Goal: Check status: Check status

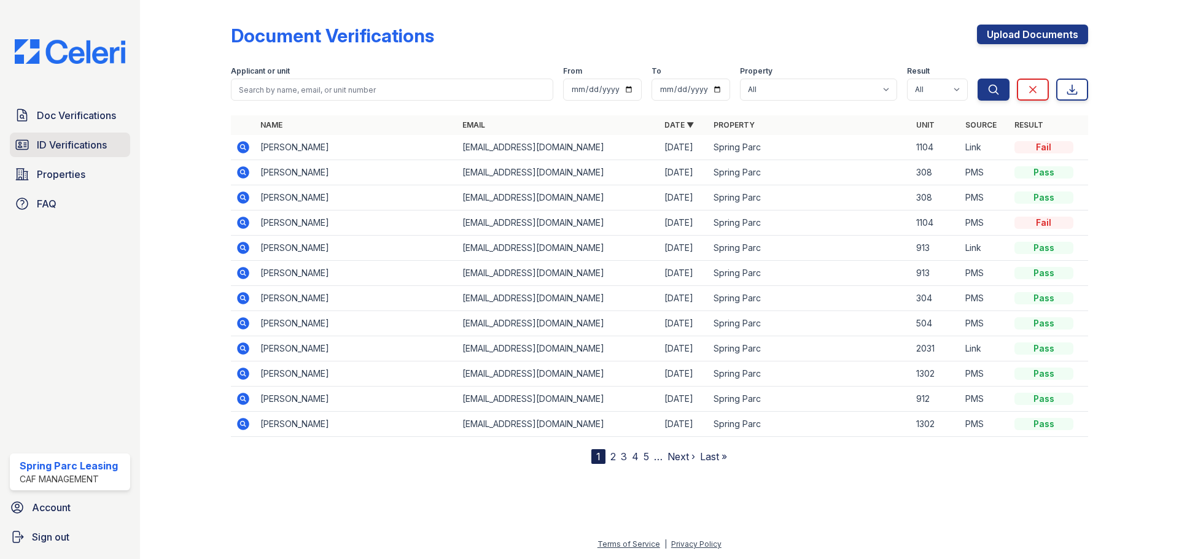
click at [85, 149] on span "ID Verifications" at bounding box center [72, 145] width 70 height 15
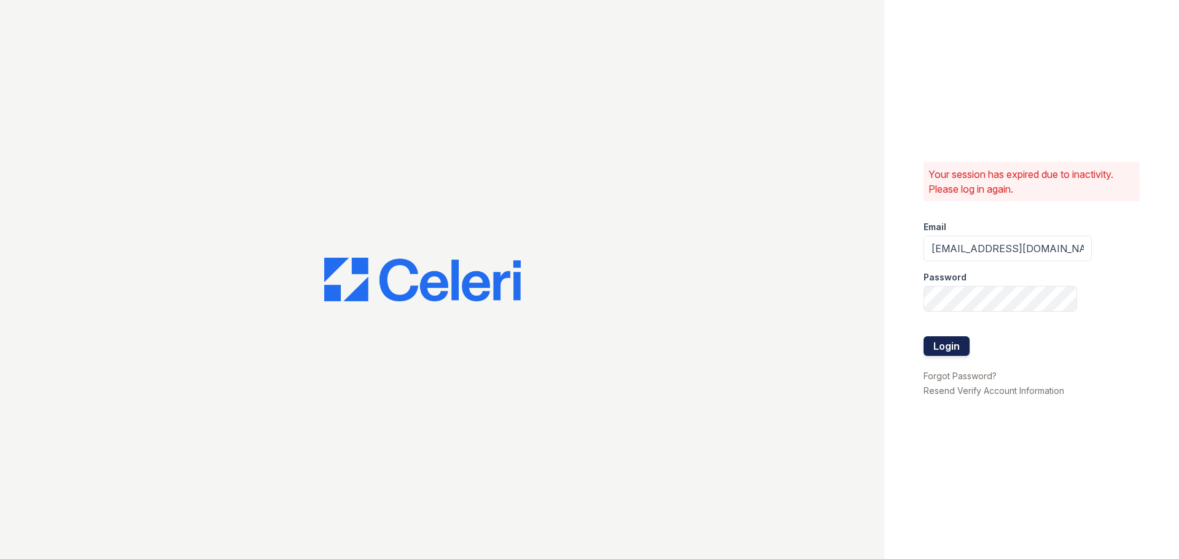
click at [952, 341] on button "Login" at bounding box center [947, 347] width 46 height 20
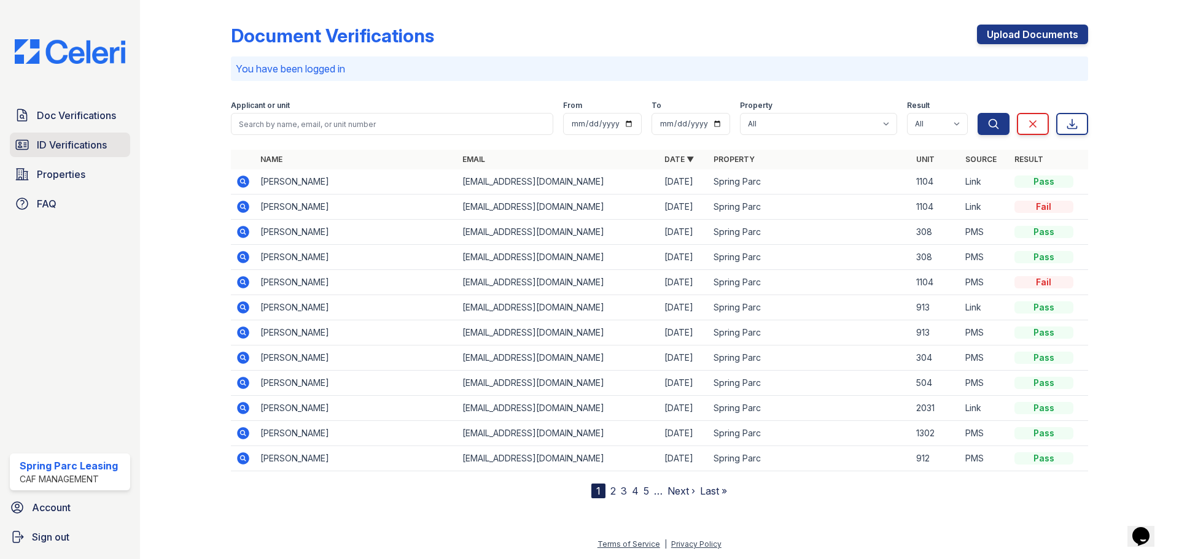
click at [88, 147] on span "ID Verifications" at bounding box center [72, 145] width 70 height 15
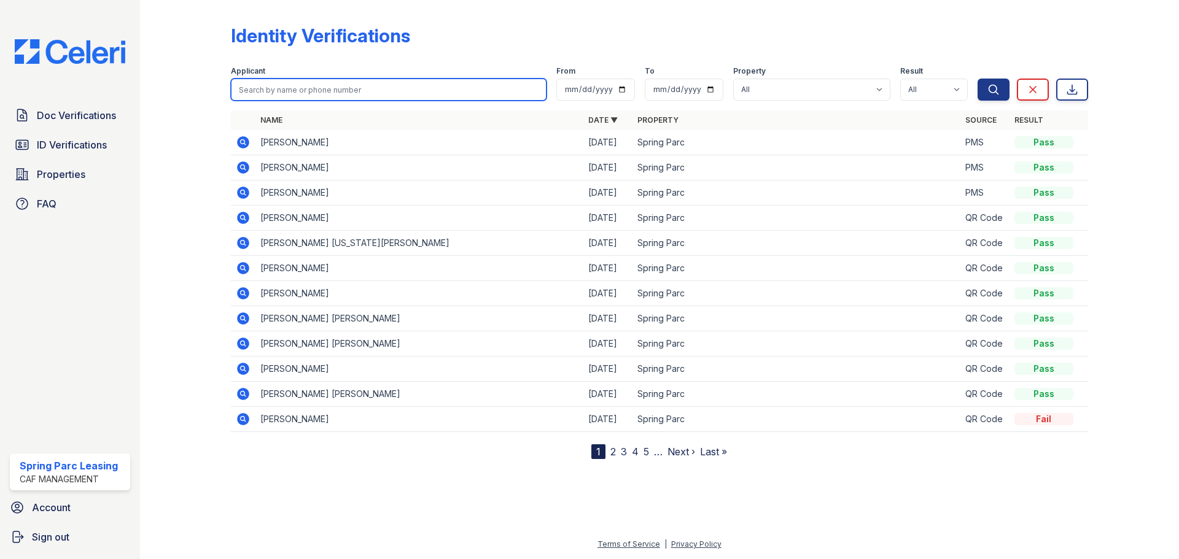
click at [327, 94] on input "search" at bounding box center [389, 90] width 316 height 22
type input "[PERSON_NAME]"
click at [978, 79] on button "Search" at bounding box center [994, 90] width 32 height 22
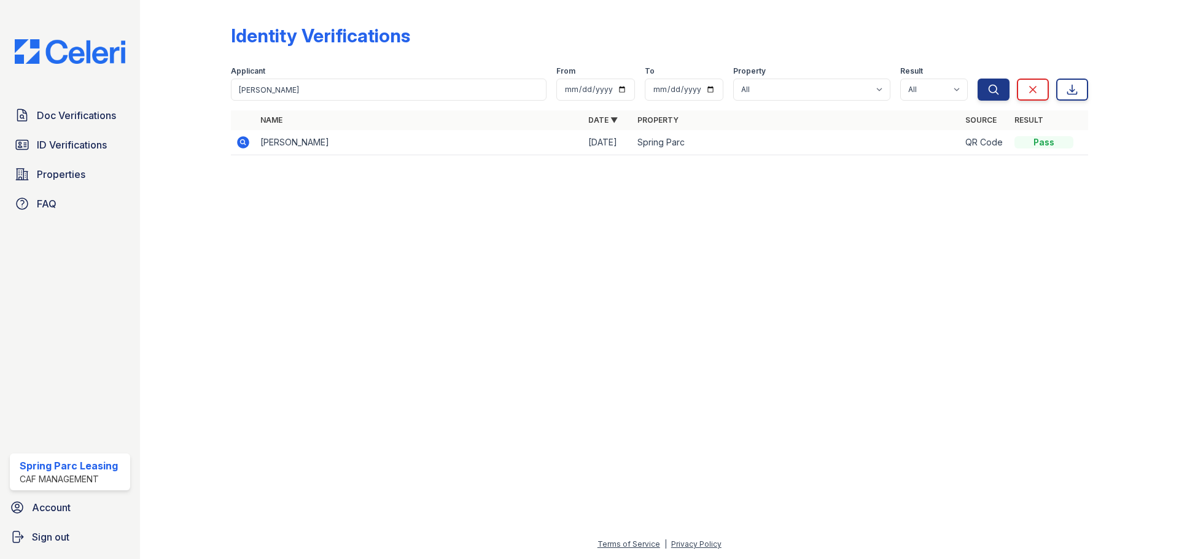
click at [240, 139] on icon at bounding box center [243, 142] width 12 height 12
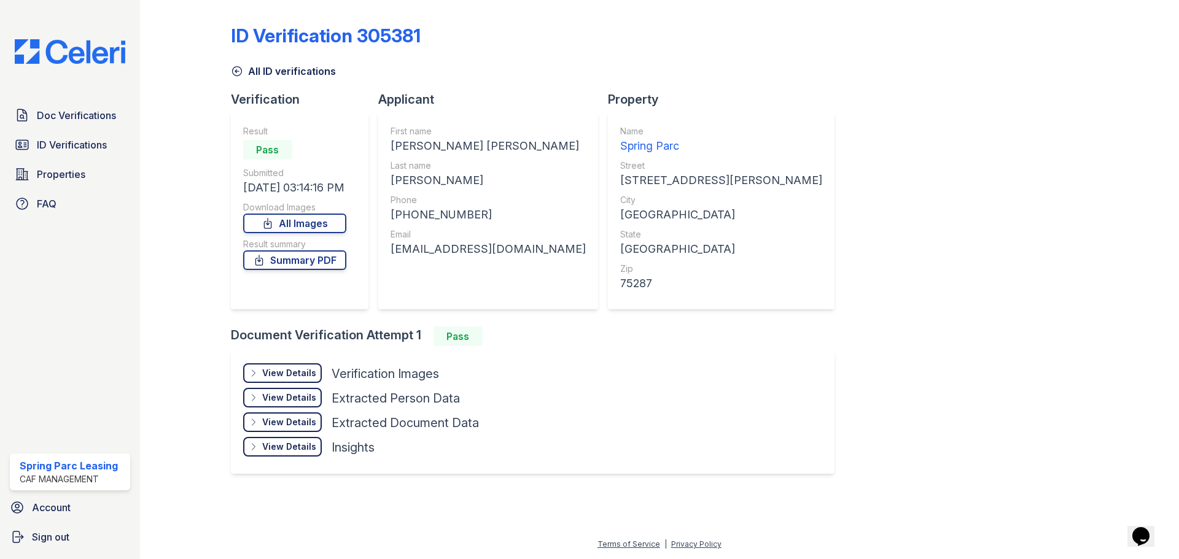
click at [292, 373] on div "View Details" at bounding box center [289, 373] width 54 height 12
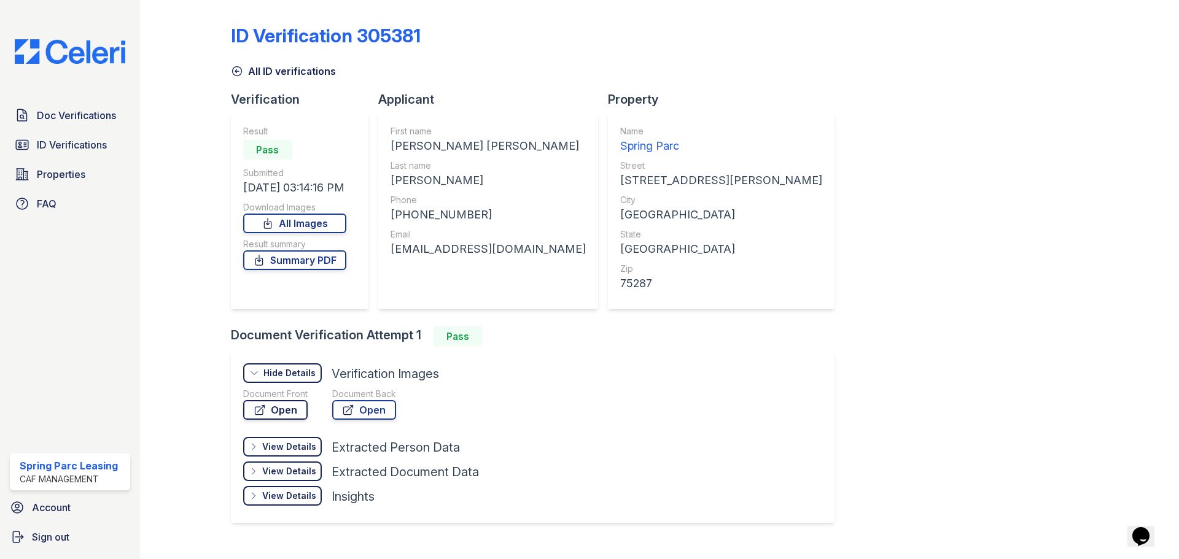
click at [294, 412] on link "Open" at bounding box center [275, 410] width 64 height 20
click at [298, 260] on link "Summary PDF" at bounding box center [294, 261] width 103 height 20
click at [73, 109] on span "Doc Verifications" at bounding box center [76, 115] width 79 height 15
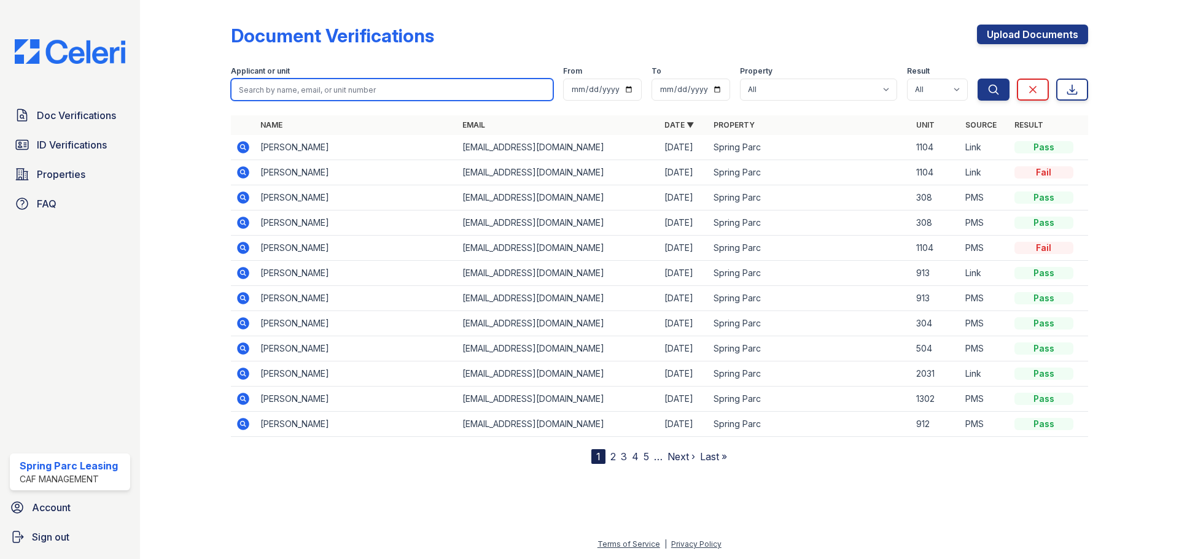
click at [413, 85] on input "search" at bounding box center [392, 90] width 322 height 22
type input "Mathis"
click at [978, 79] on button "Search" at bounding box center [994, 90] width 32 height 22
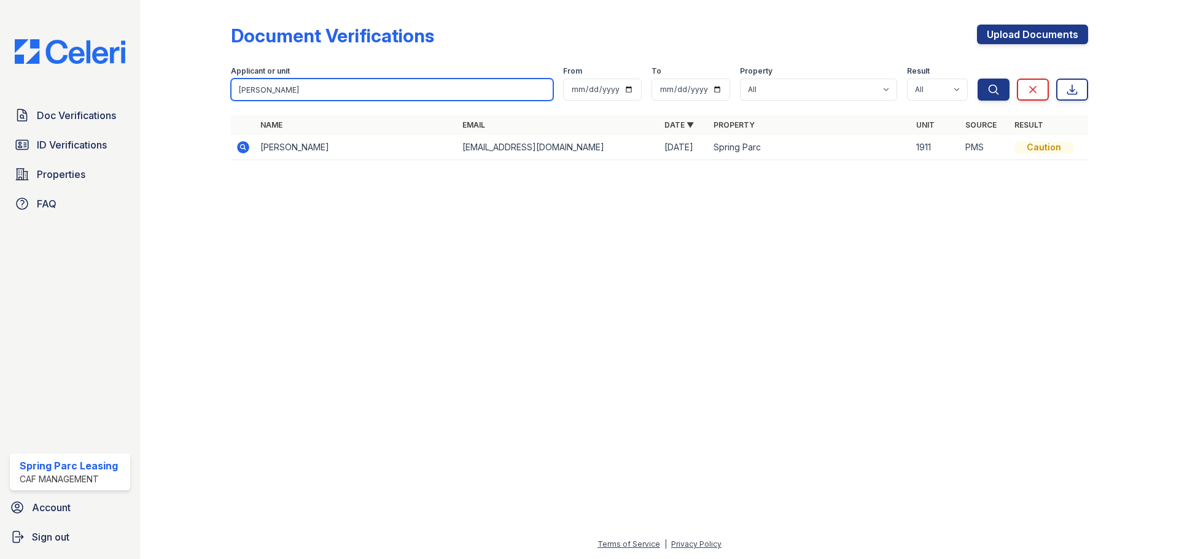
drag, startPoint x: 394, startPoint y: 84, endPoint x: 136, endPoint y: 53, distance: 260.4
click at [136, 53] on div "Doc Verifications ID Verifications Properties FAQ Spring Parc Leasing CAF Manag…" at bounding box center [589, 279] width 1179 height 559
type input "[PERSON_NAME]"
click at [978, 79] on button "Search" at bounding box center [994, 90] width 32 height 22
